Goal: Information Seeking & Learning: Learn about a topic

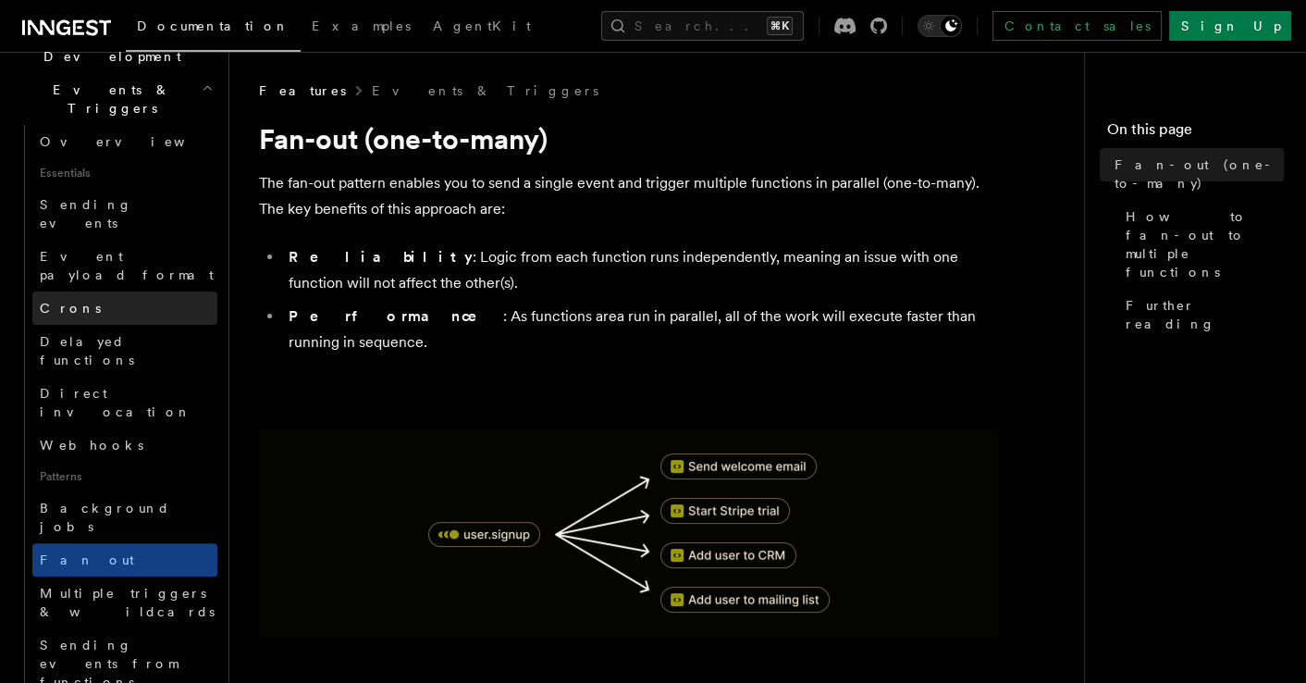
scroll to position [609, 0]
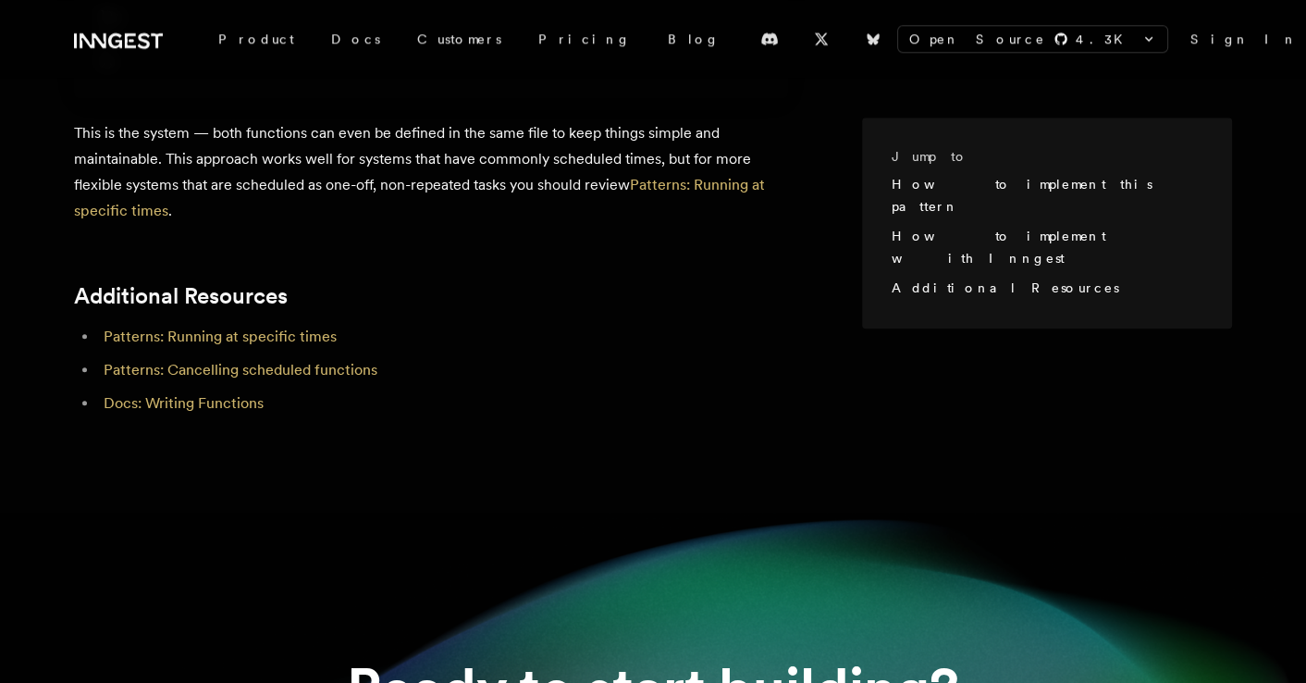
scroll to position [1841, 0]
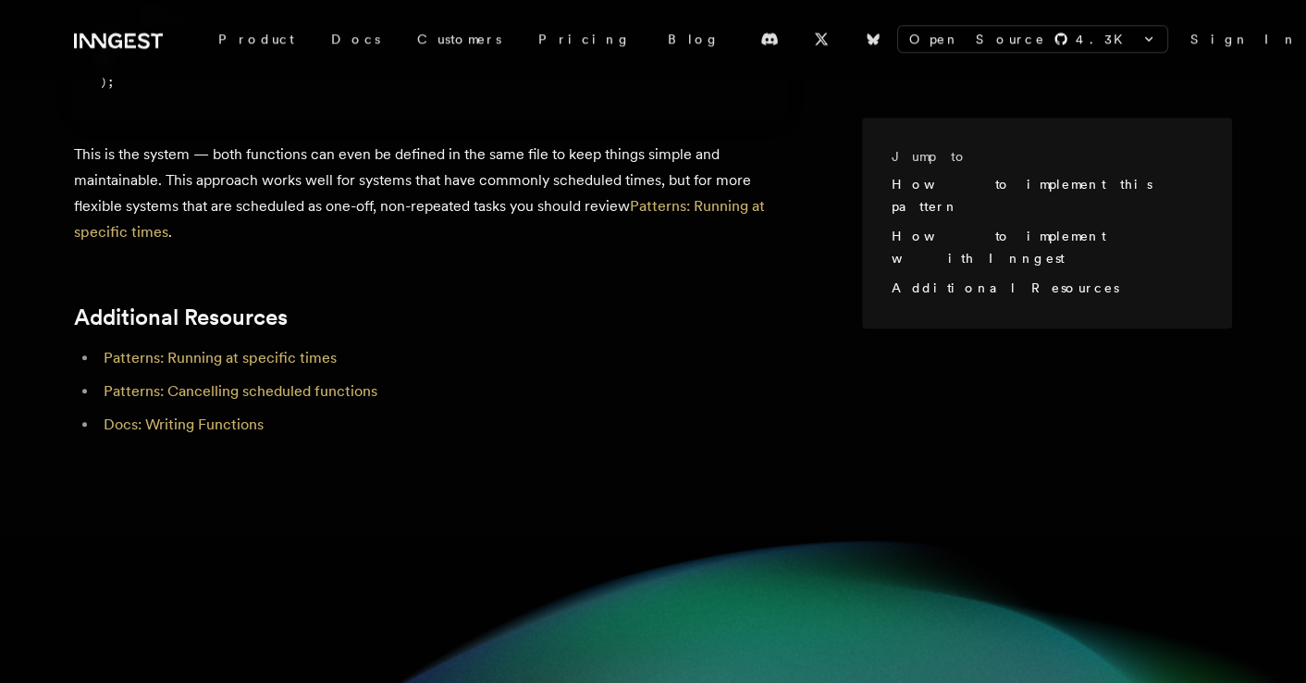
click at [793, 435] on div "Open Source 4.3 K inngest/inngest inngest/inngest-js inngest/inngest-py inngest…" at bounding box center [653, 51] width 1306 height 3785
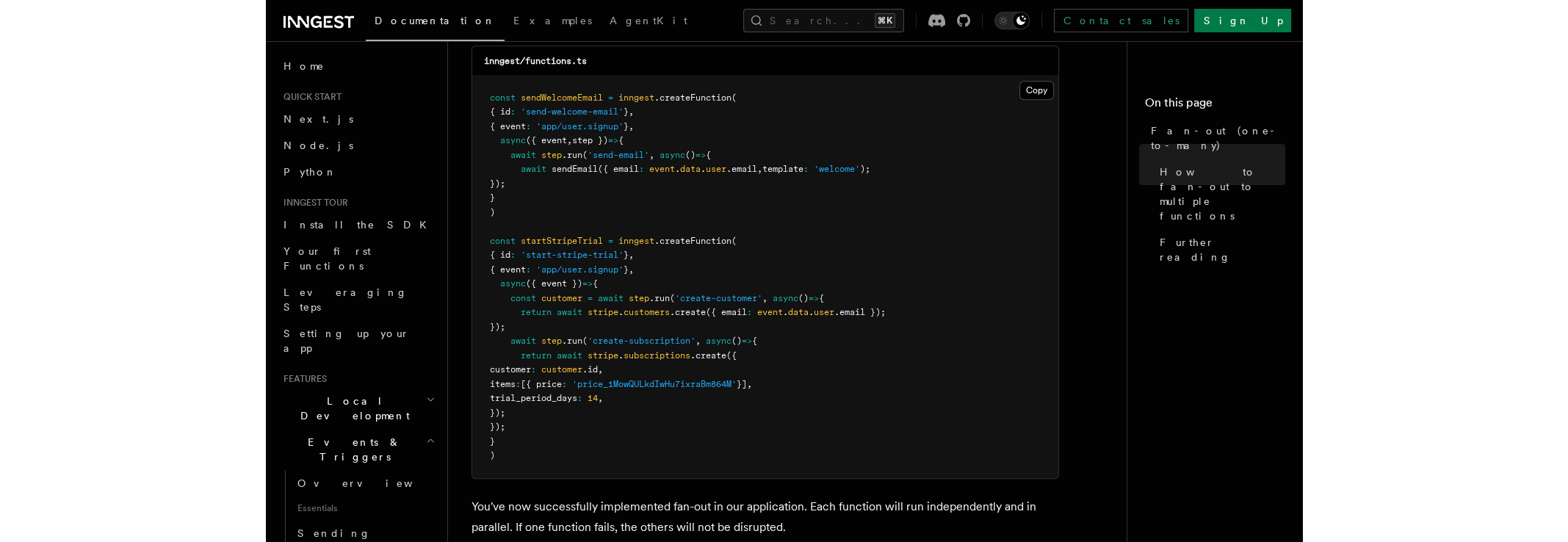
scroll to position [1358, 0]
